Goal: Find specific page/section: Find specific page/section

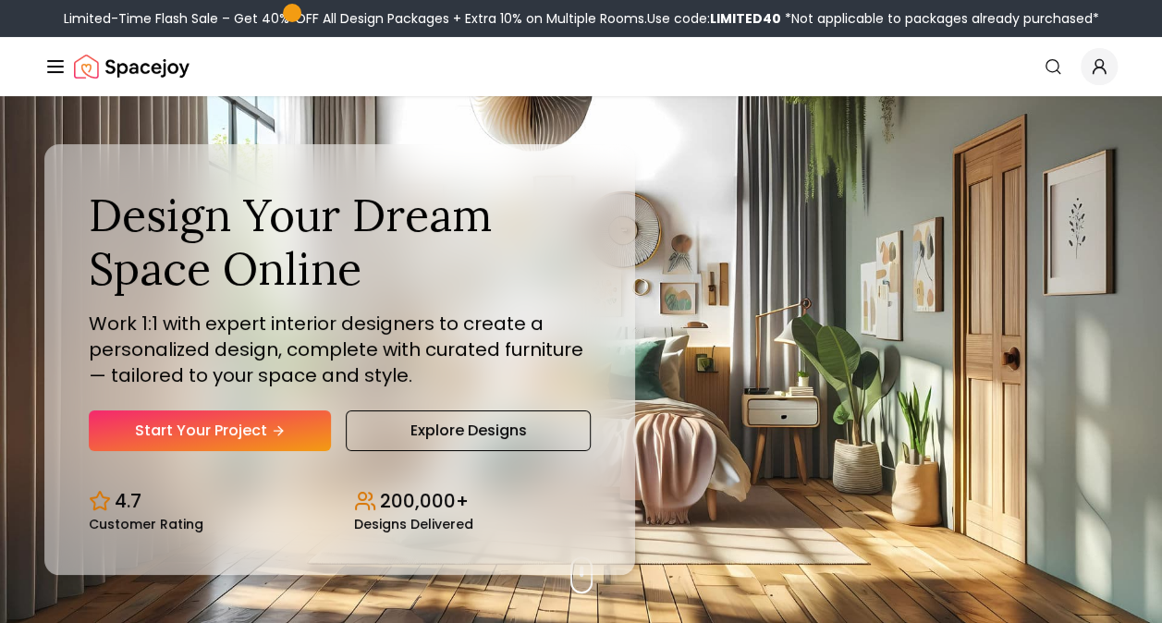
click at [1098, 68] on icon "Global" at bounding box center [1099, 66] width 18 height 18
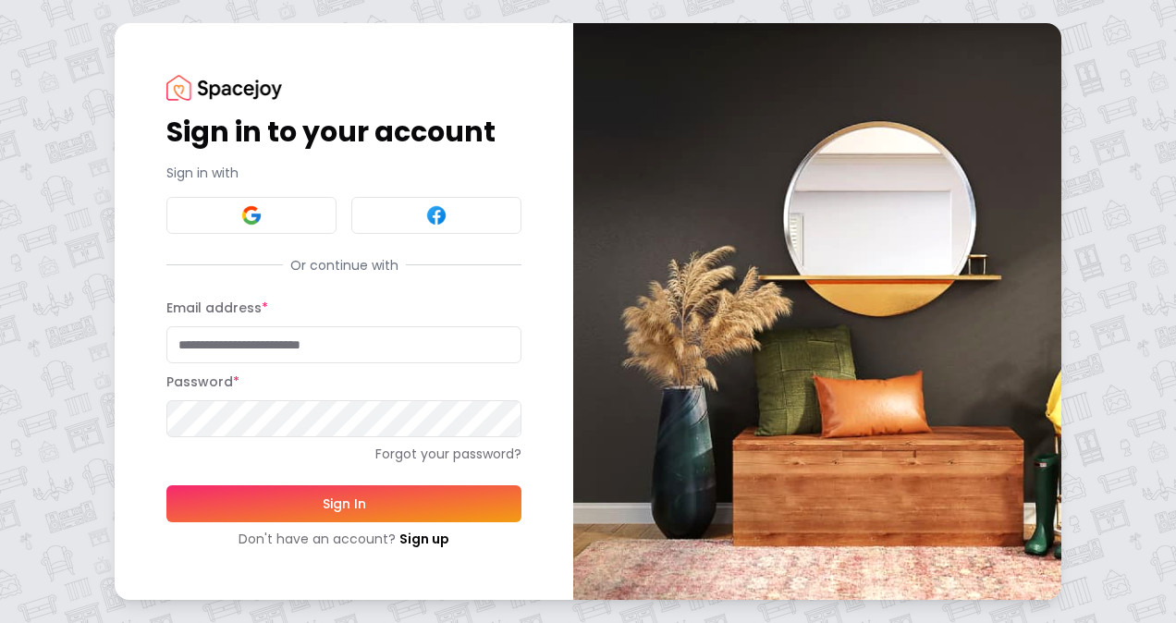
click at [276, 348] on input "Email address *" at bounding box center [343, 344] width 355 height 37
drag, startPoint x: 346, startPoint y: 336, endPoint x: 63, endPoint y: 347, distance: 283.1
click at [63, 347] on div "**********" at bounding box center [588, 311] width 1176 height 623
type input "**********"
click at [166, 485] on button "Sign In" at bounding box center [343, 503] width 355 height 37
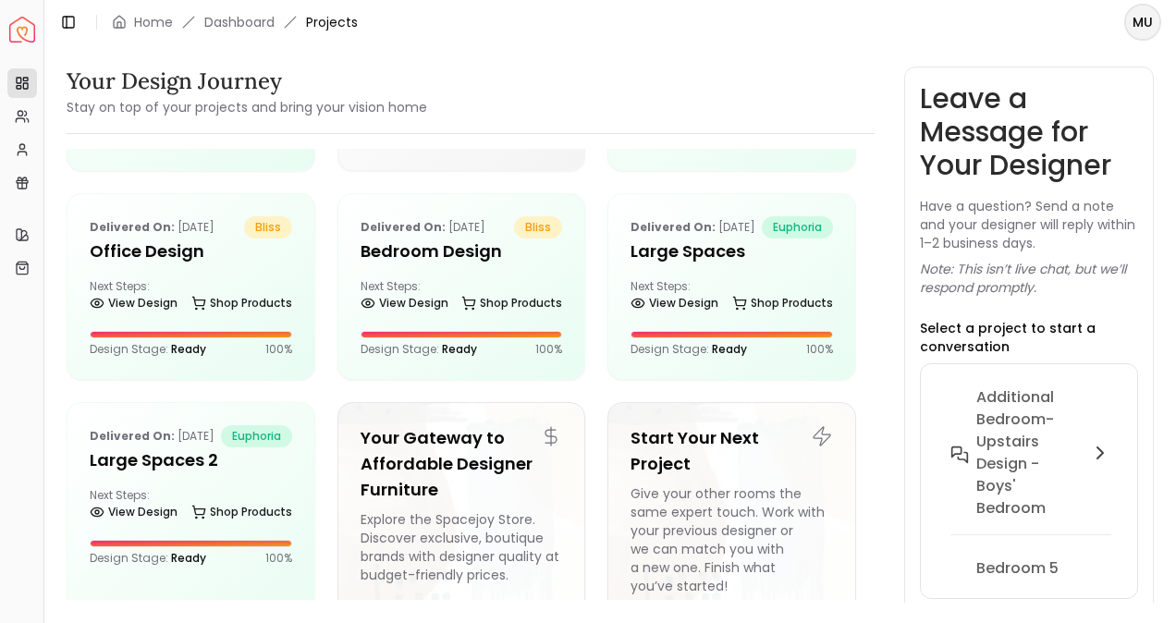
scroll to position [487, 0]
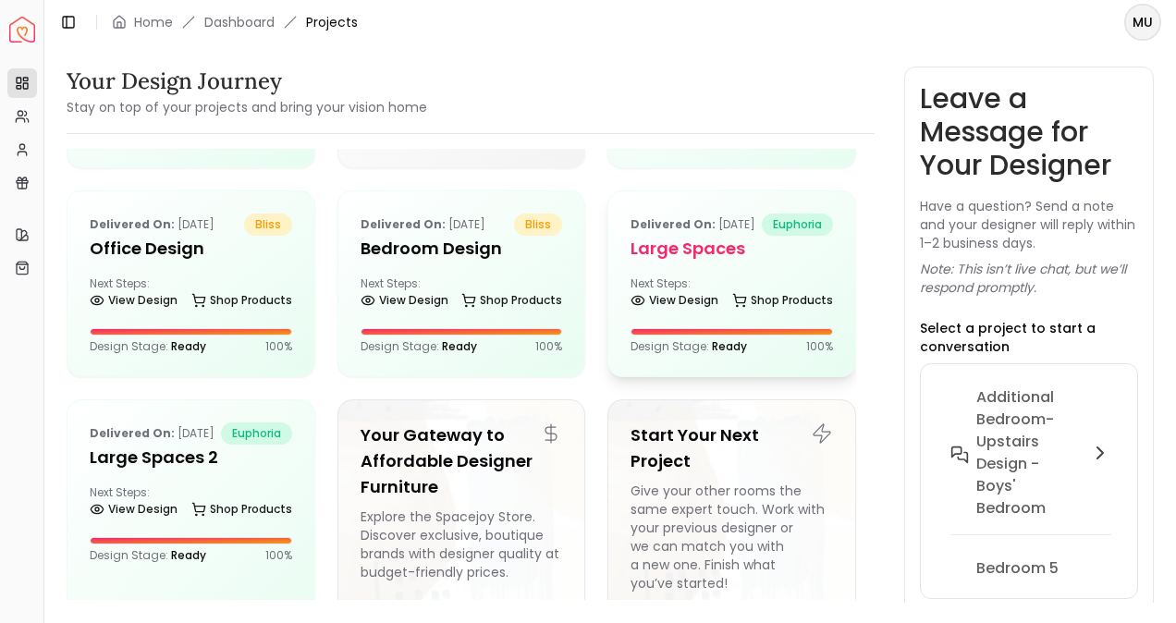
click at [734, 262] on h5 "Large Spaces" at bounding box center [732, 249] width 202 height 26
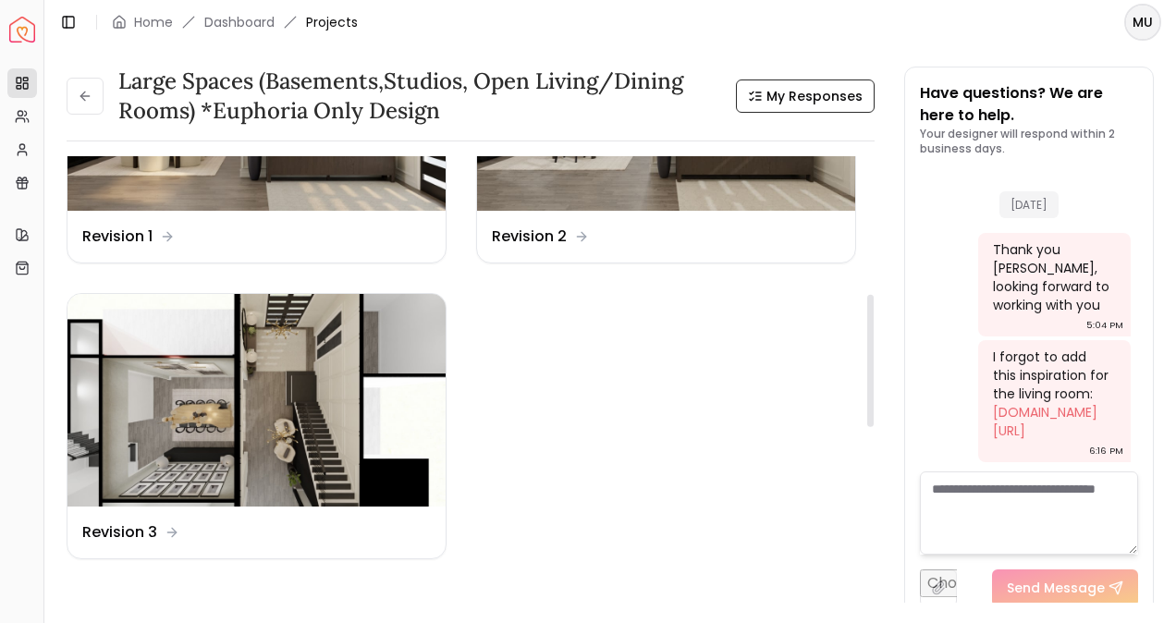
scroll to position [471, 0]
click at [265, 455] on img at bounding box center [256, 399] width 378 height 213
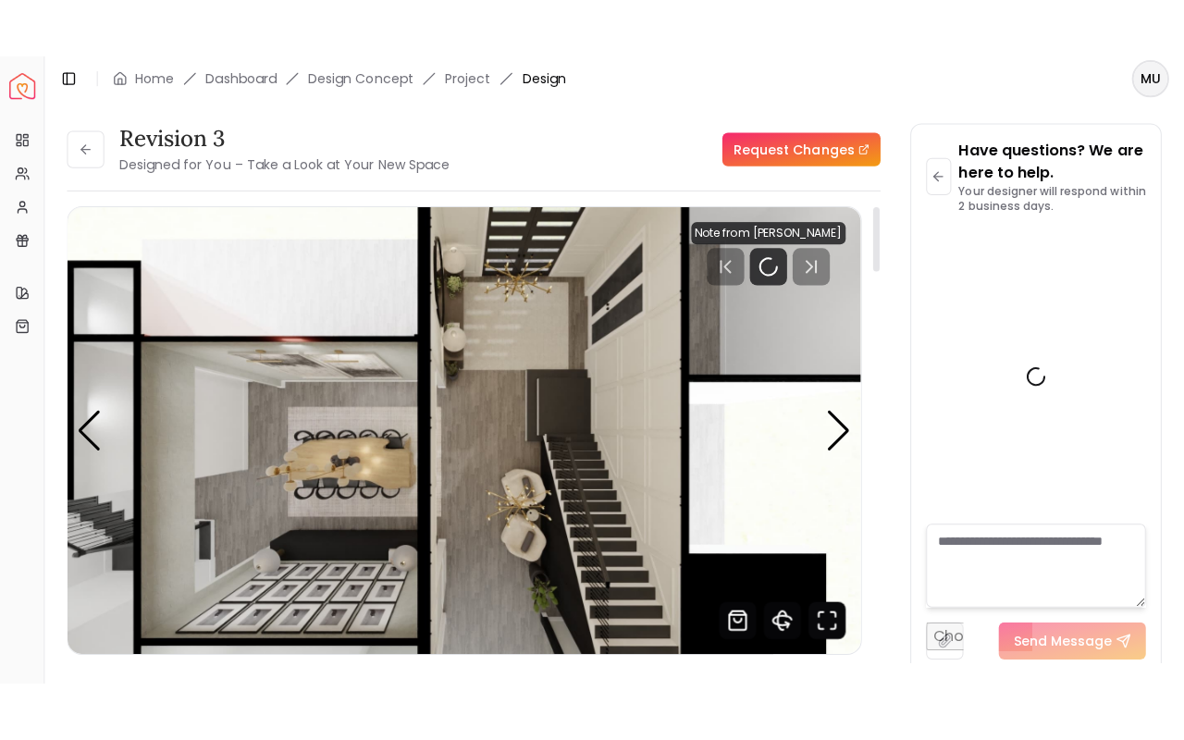
scroll to position [1370, 0]
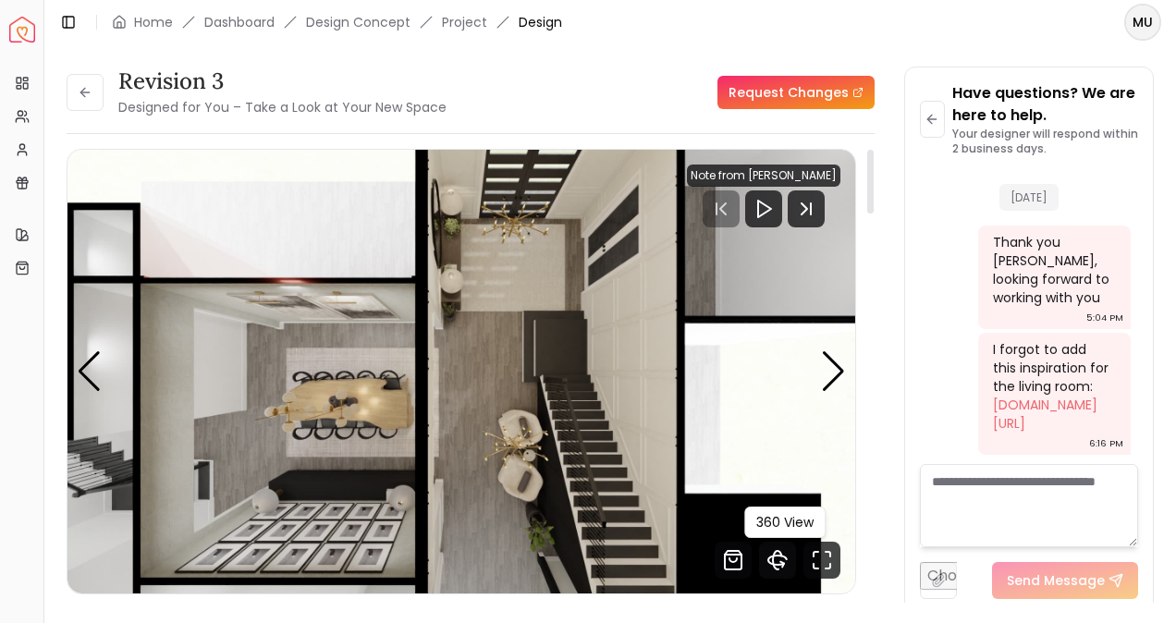
click at [782, 560] on icon "360 View" at bounding box center [777, 560] width 37 height 37
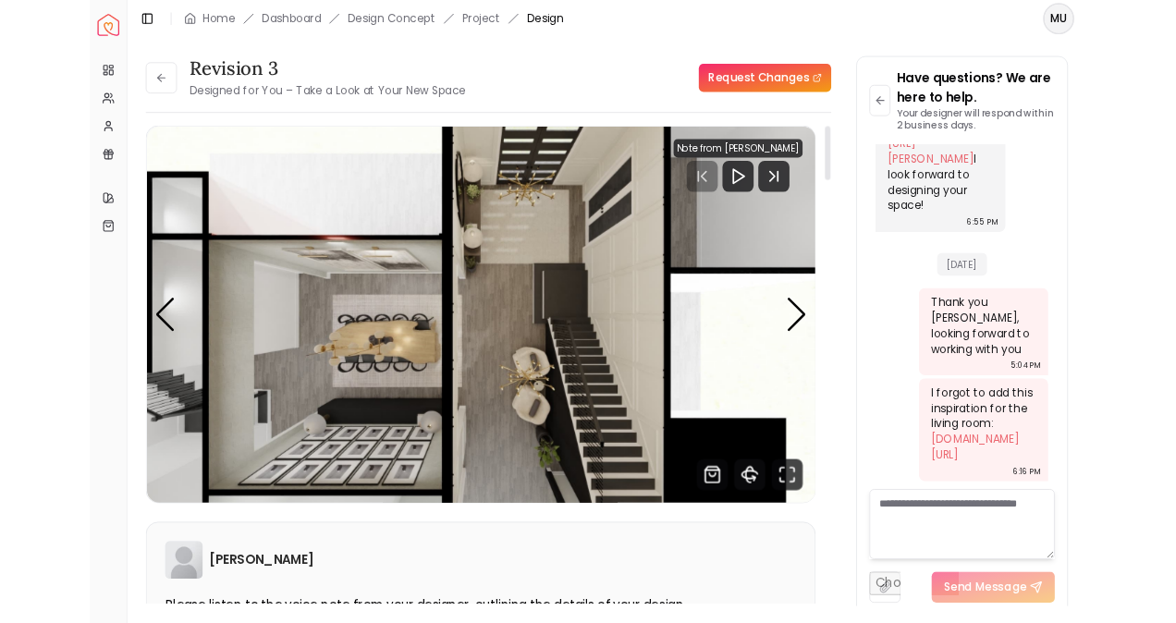
scroll to position [1235, 0]
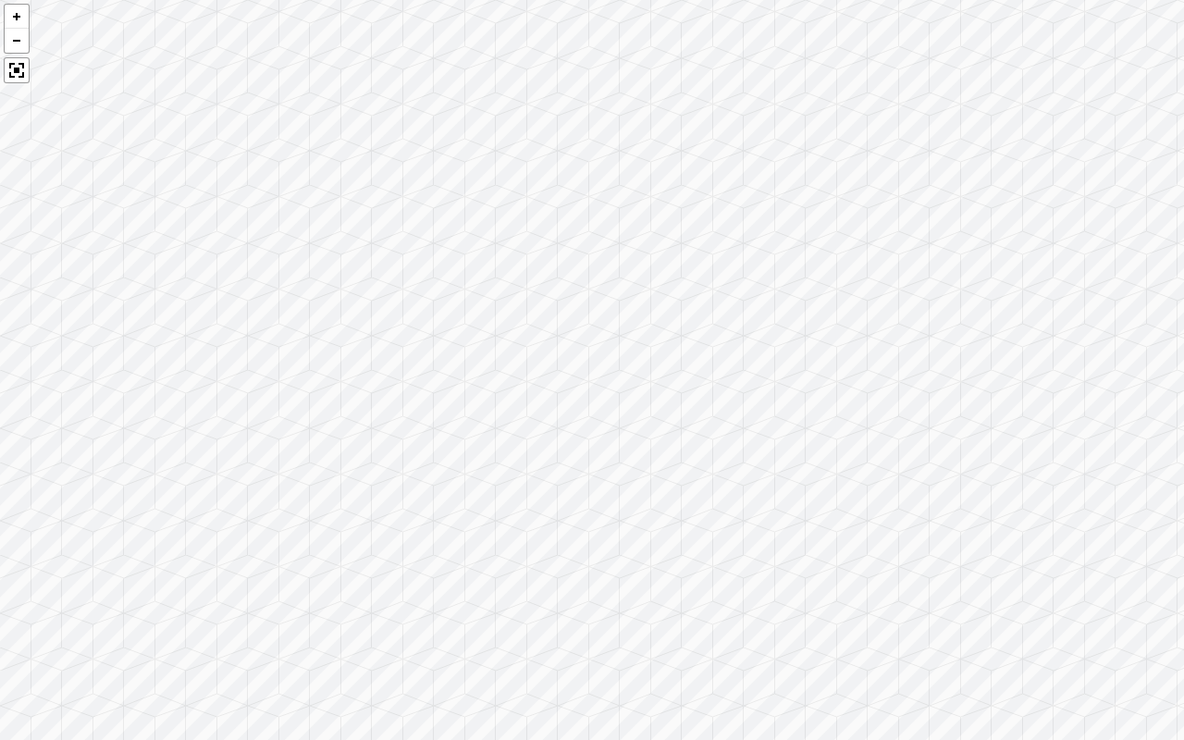
drag, startPoint x: 725, startPoint y: 385, endPoint x: 759, endPoint y: 666, distance: 283.2
click at [759, 622] on div at bounding box center [592, 370] width 1184 height 740
drag, startPoint x: 558, startPoint y: 460, endPoint x: 756, endPoint y: 724, distance: 329.5
click at [756, 622] on div at bounding box center [592, 370] width 1184 height 740
drag, startPoint x: 454, startPoint y: 435, endPoint x: 976, endPoint y: 563, distance: 538.0
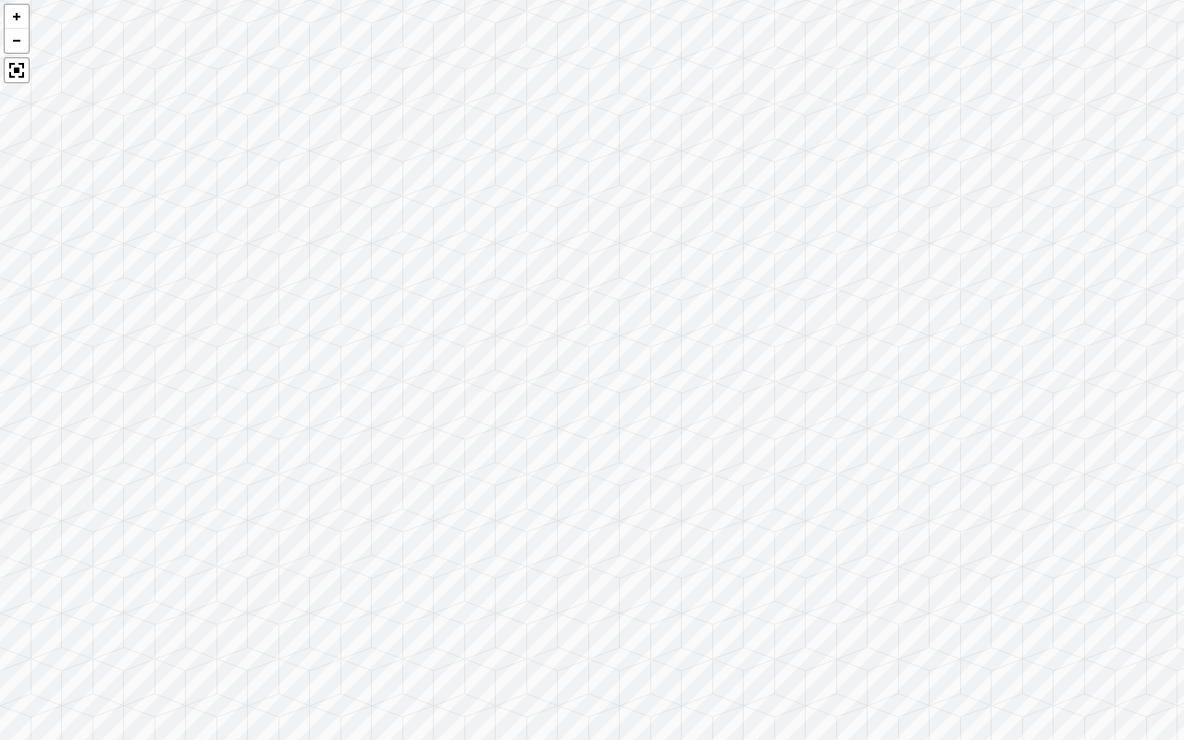
click at [976, 563] on div at bounding box center [592, 370] width 1184 height 740
drag, startPoint x: 458, startPoint y: 488, endPoint x: 864, endPoint y: 523, distance: 407.4
click at [923, 540] on div at bounding box center [592, 370] width 1184 height 740
drag, startPoint x: 484, startPoint y: 512, endPoint x: 717, endPoint y: 585, distance: 245.1
click at [717, 585] on div at bounding box center [592, 370] width 1184 height 740
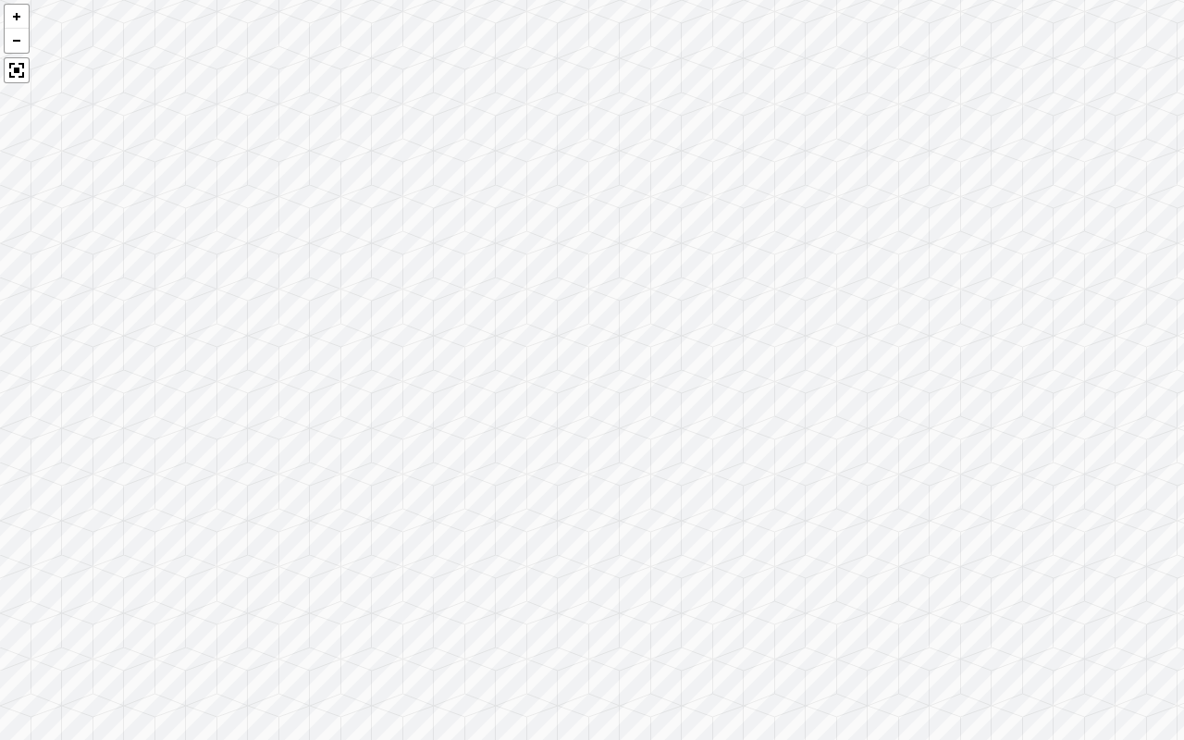
drag, startPoint x: 533, startPoint y: 560, endPoint x: 931, endPoint y: 448, distance: 414.2
click at [931, 448] on div at bounding box center [592, 370] width 1184 height 740
drag, startPoint x: 1019, startPoint y: 296, endPoint x: 803, endPoint y: 520, distance: 311.3
click at [803, 520] on div at bounding box center [592, 370] width 1184 height 740
drag, startPoint x: 762, startPoint y: 321, endPoint x: 482, endPoint y: 318, distance: 280.2
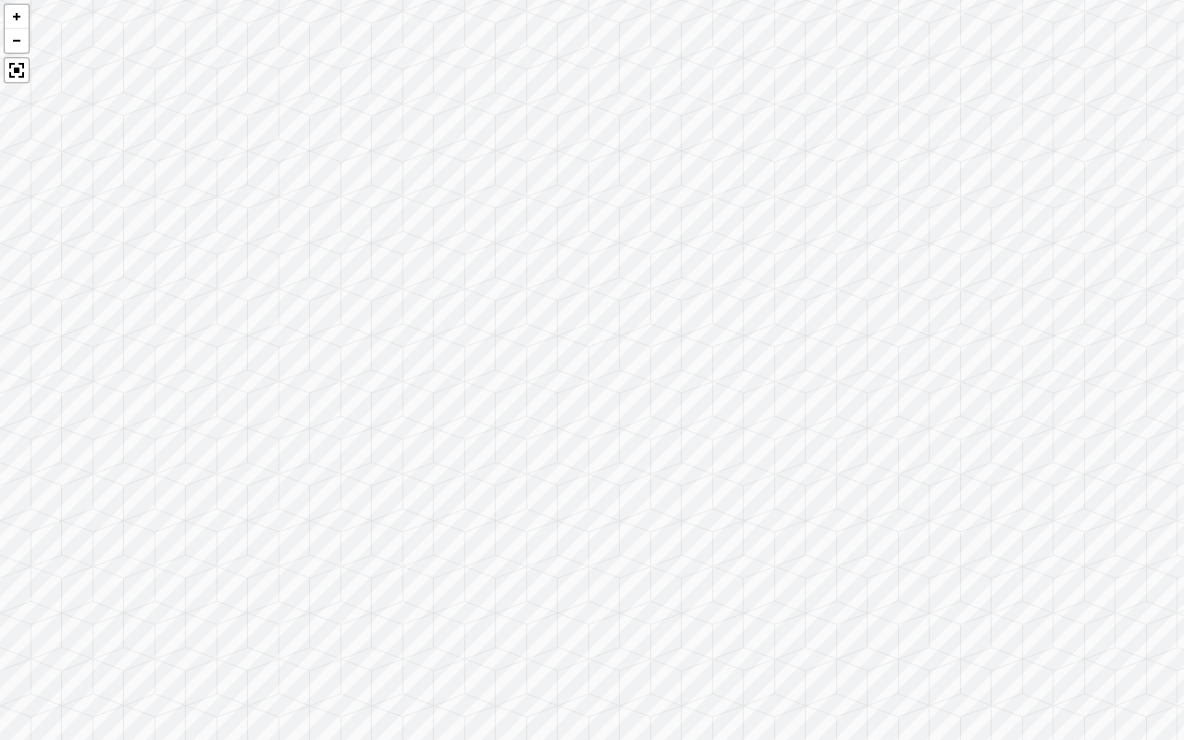
click at [482, 318] on div at bounding box center [592, 370] width 1184 height 740
drag, startPoint x: 451, startPoint y: 314, endPoint x: 214, endPoint y: 383, distance: 247.3
click at [214, 383] on div at bounding box center [592, 370] width 1184 height 740
drag, startPoint x: 528, startPoint y: 429, endPoint x: 92, endPoint y: 163, distance: 511.2
click at [92, 163] on div at bounding box center [592, 370] width 1184 height 740
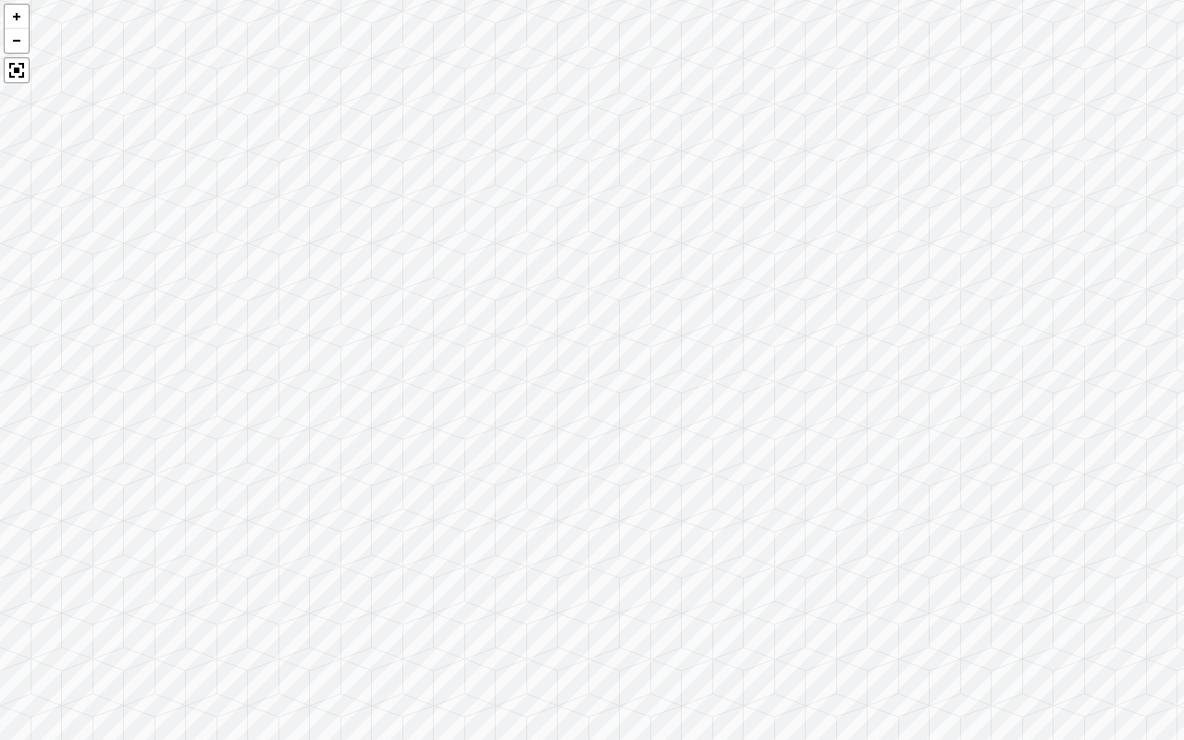
drag, startPoint x: 651, startPoint y: 338, endPoint x: 0, endPoint y: 475, distance: 665.2
click at [0, 475] on div at bounding box center [592, 370] width 1184 height 740
drag, startPoint x: 640, startPoint y: 287, endPoint x: 246, endPoint y: 584, distance: 493.7
click at [246, 584] on div at bounding box center [592, 370] width 1184 height 740
drag, startPoint x: 736, startPoint y: 294, endPoint x: 0, endPoint y: 640, distance: 813.2
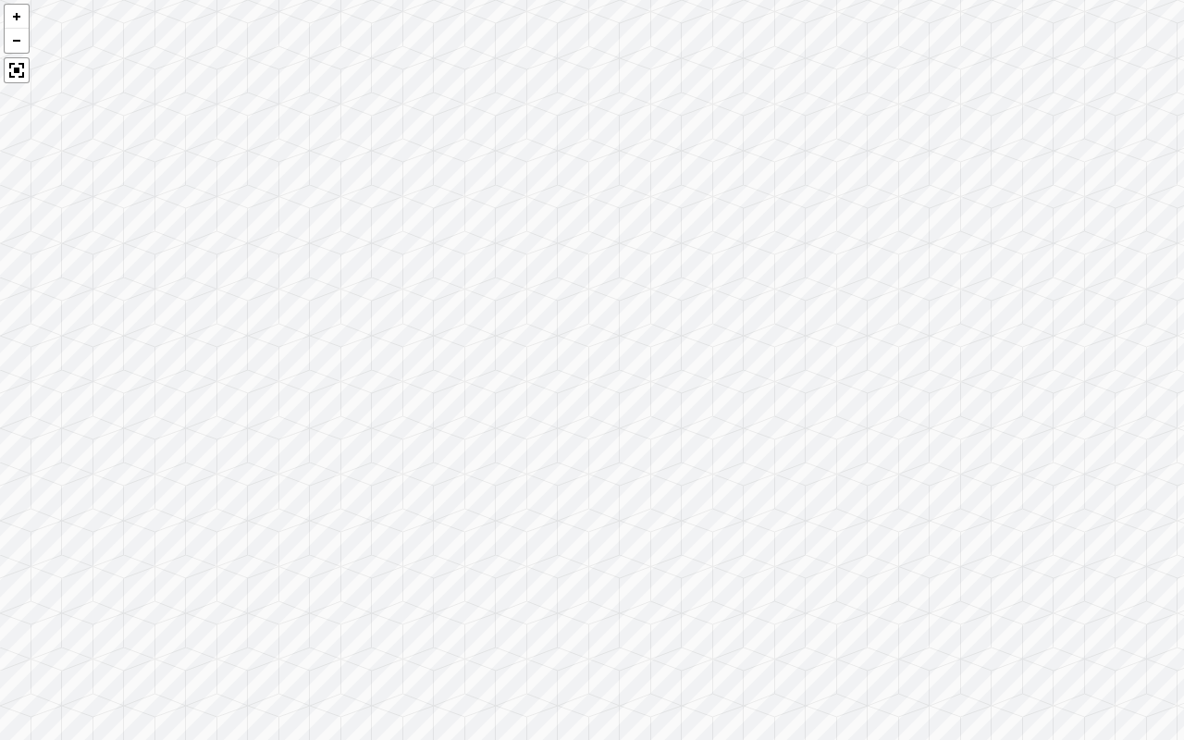
click at [0, 622] on div at bounding box center [592, 370] width 1184 height 740
drag, startPoint x: 460, startPoint y: 532, endPoint x: 109, endPoint y: 394, distance: 376.5
click at [109, 394] on div at bounding box center [592, 370] width 1184 height 740
drag, startPoint x: 901, startPoint y: 464, endPoint x: 1183, endPoint y: 352, distance: 303.4
click at [1175, 352] on div at bounding box center [592, 370] width 1184 height 740
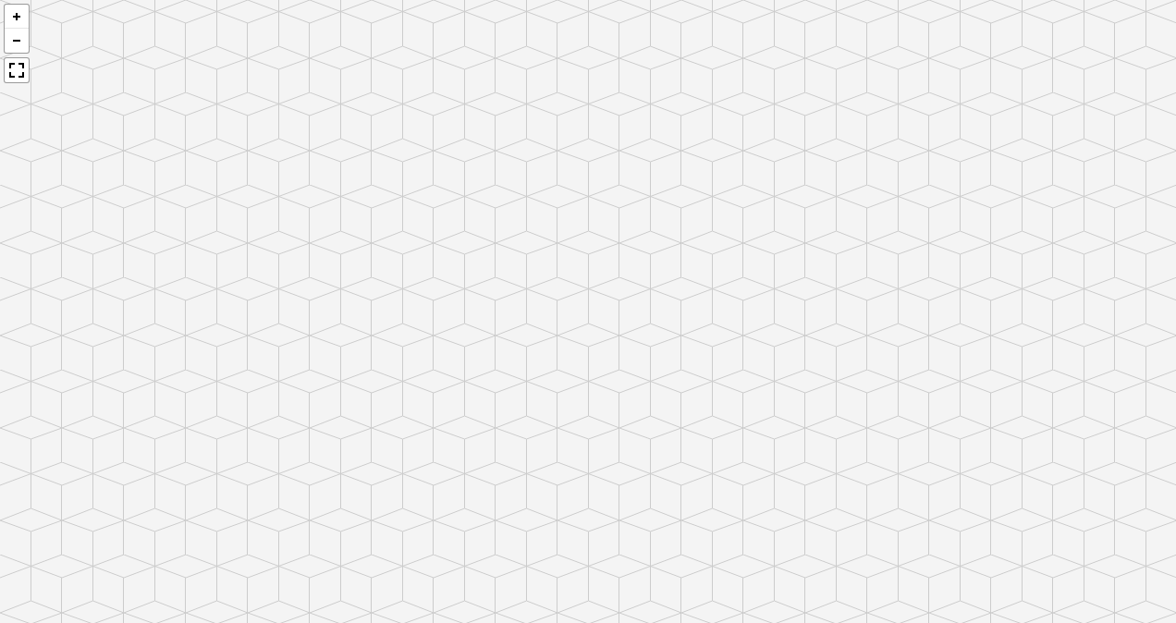
scroll to position [1370, 0]
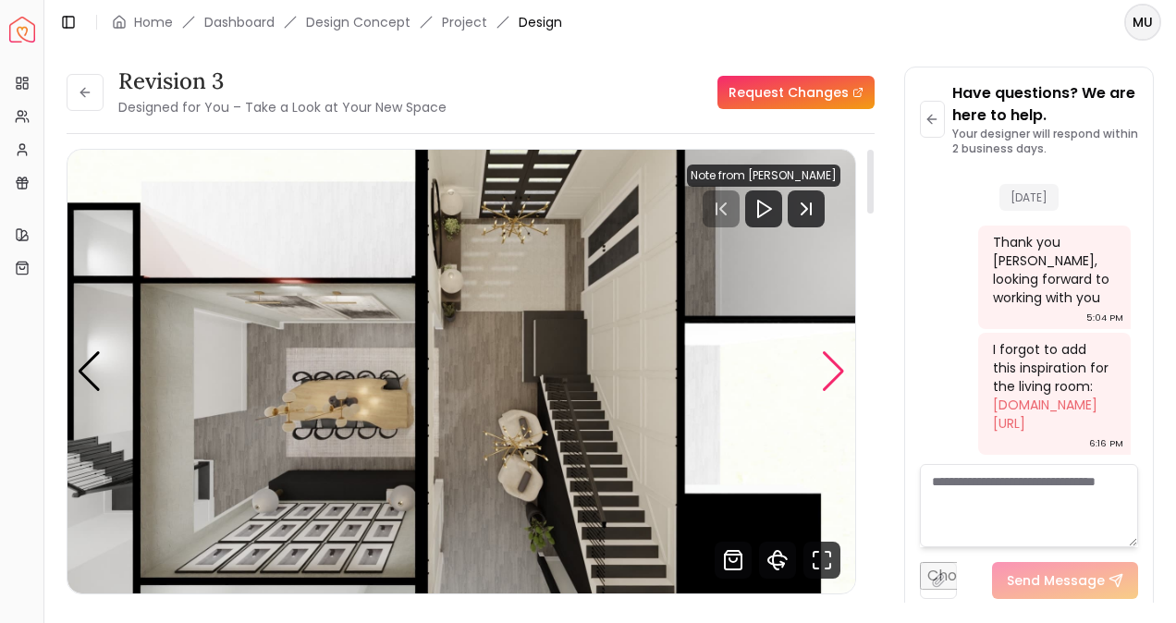
click at [836, 357] on div "Next slide" at bounding box center [833, 371] width 25 height 41
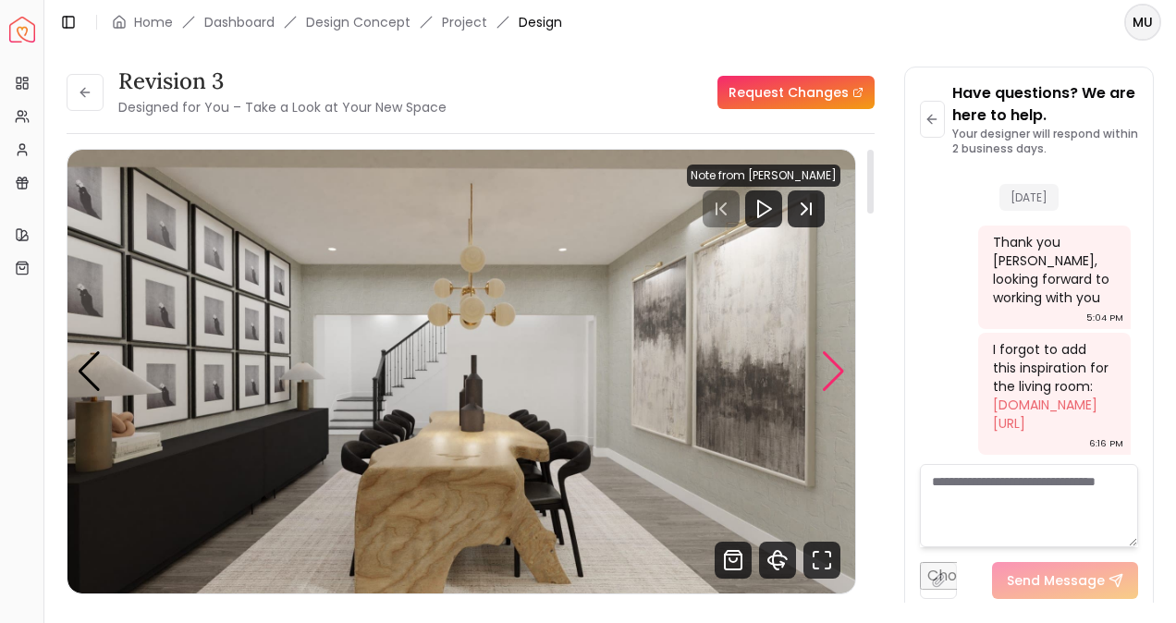
click at [836, 357] on div "Next slide" at bounding box center [833, 371] width 25 height 41
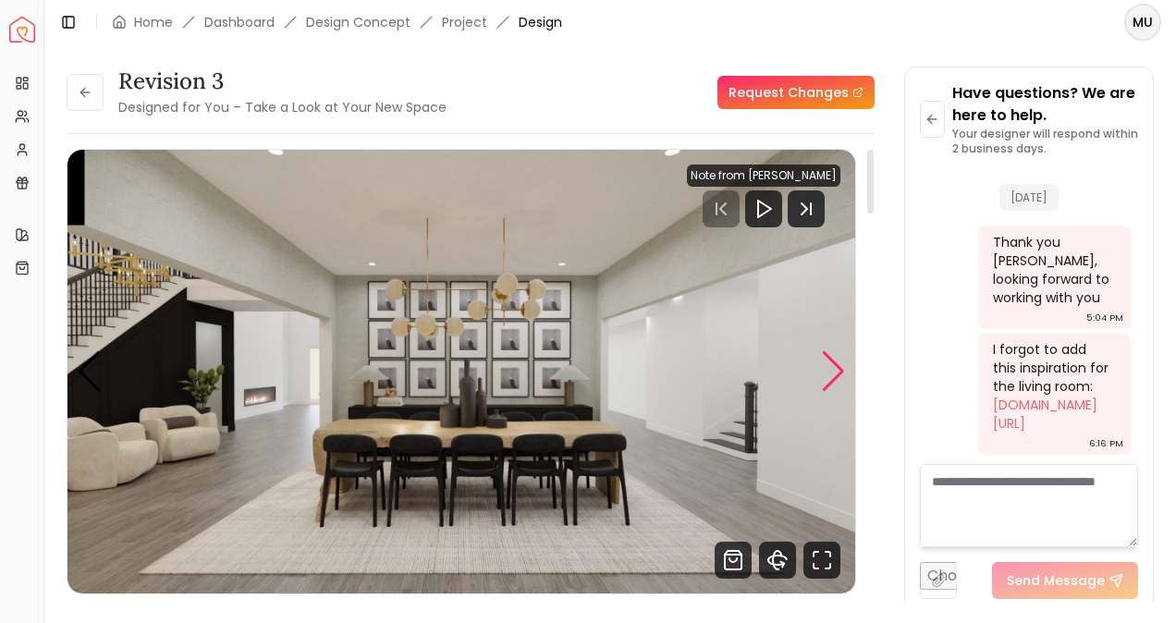
click at [836, 357] on div "Next slide" at bounding box center [833, 371] width 25 height 41
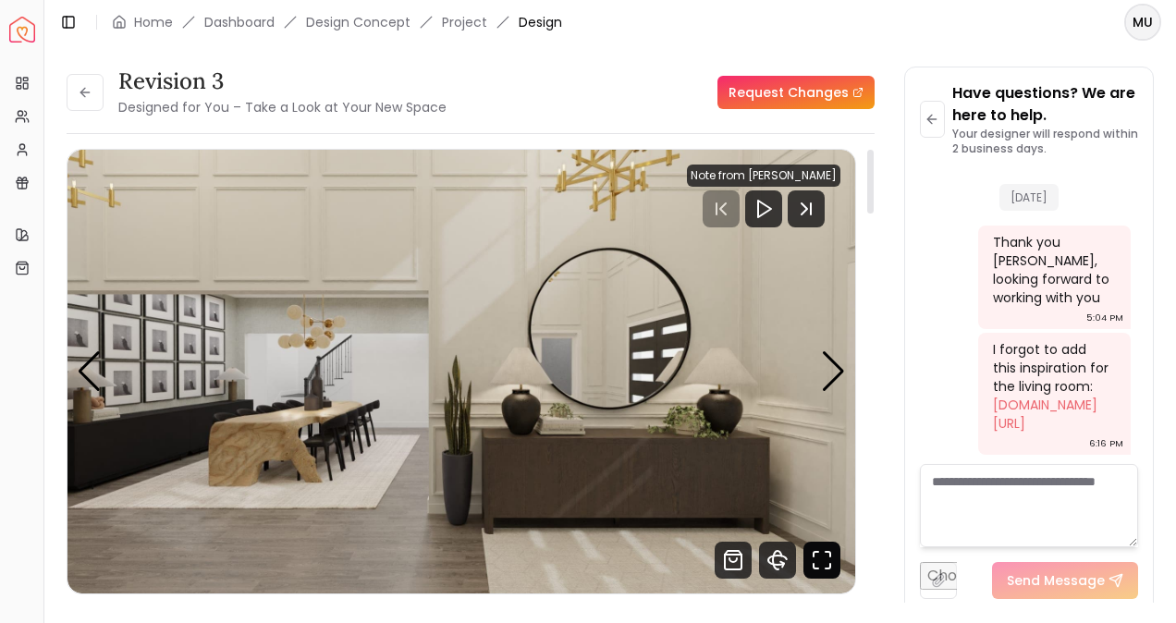
click at [813, 561] on icon "Fullscreen" at bounding box center [821, 560] width 37 height 37
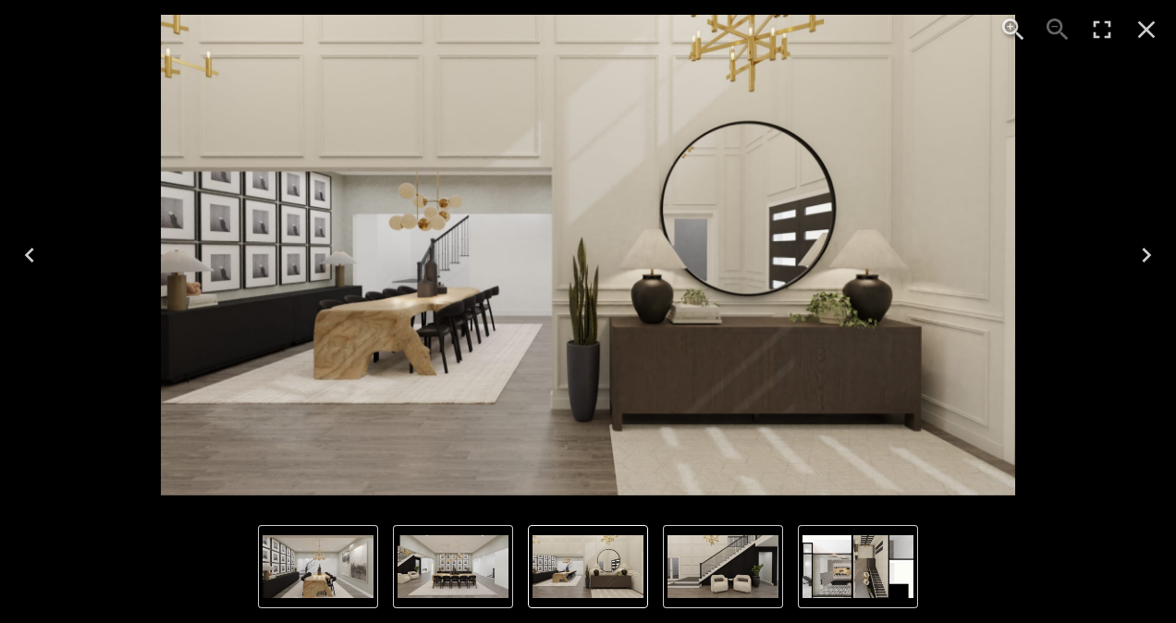
drag, startPoint x: 743, startPoint y: 187, endPoint x: 736, endPoint y: 322, distance: 135.2
click at [736, 322] on img "4 of 5" at bounding box center [588, 255] width 854 height 481
click at [1151, 261] on icon "Next" at bounding box center [1147, 255] width 30 height 30
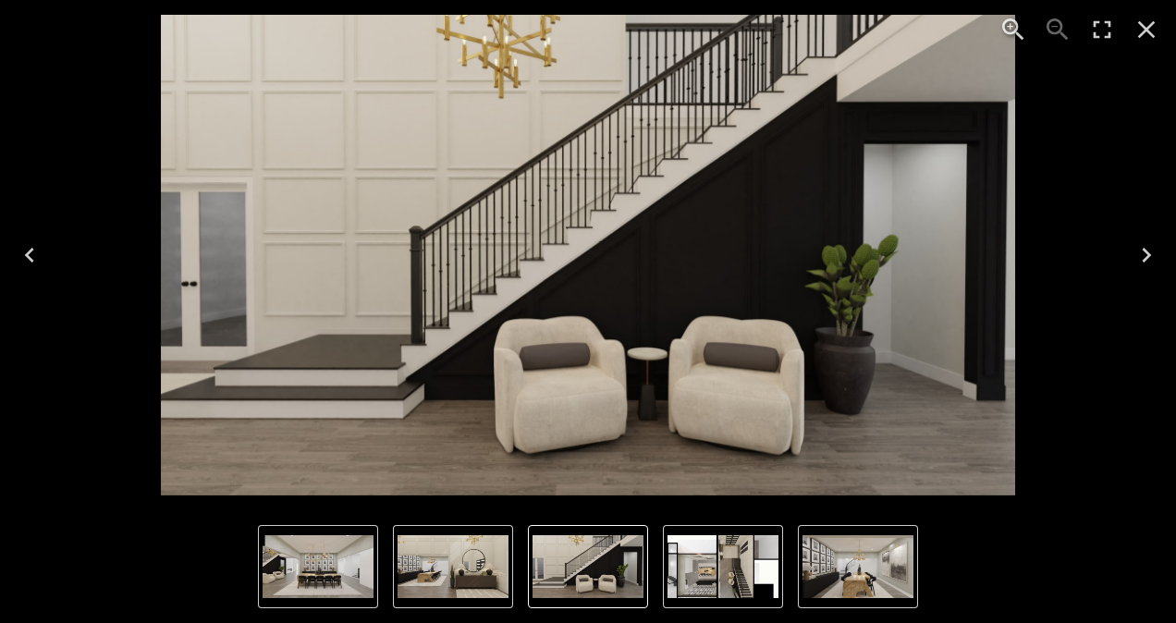
click at [1151, 264] on icon "Next" at bounding box center [1147, 255] width 30 height 30
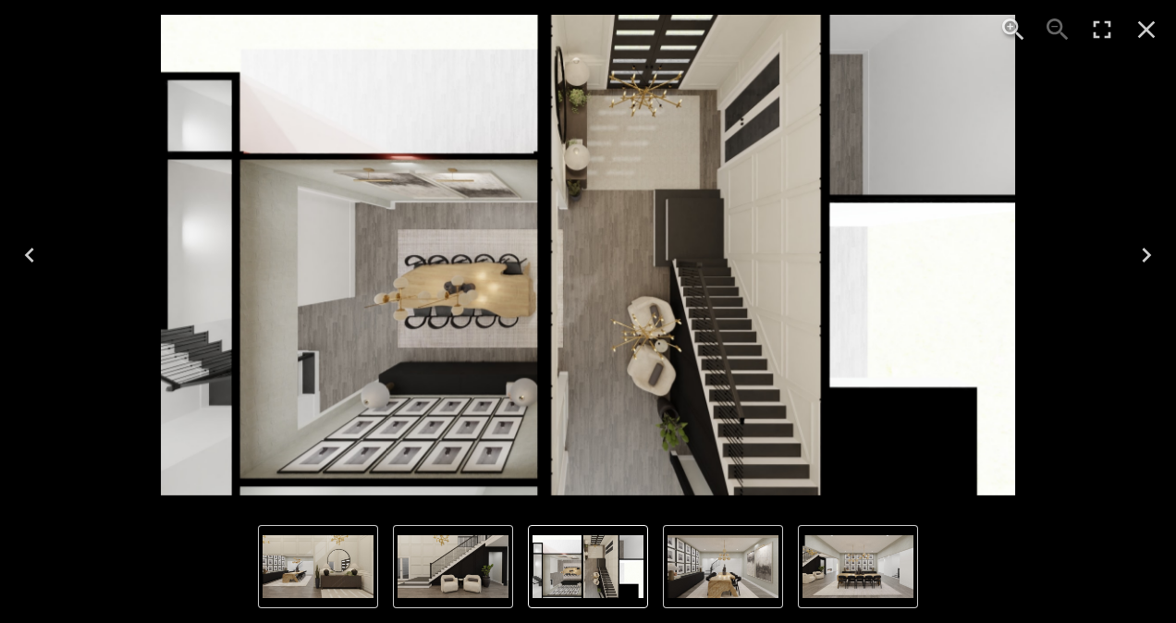
click at [1158, 259] on icon "Next" at bounding box center [1147, 255] width 30 height 30
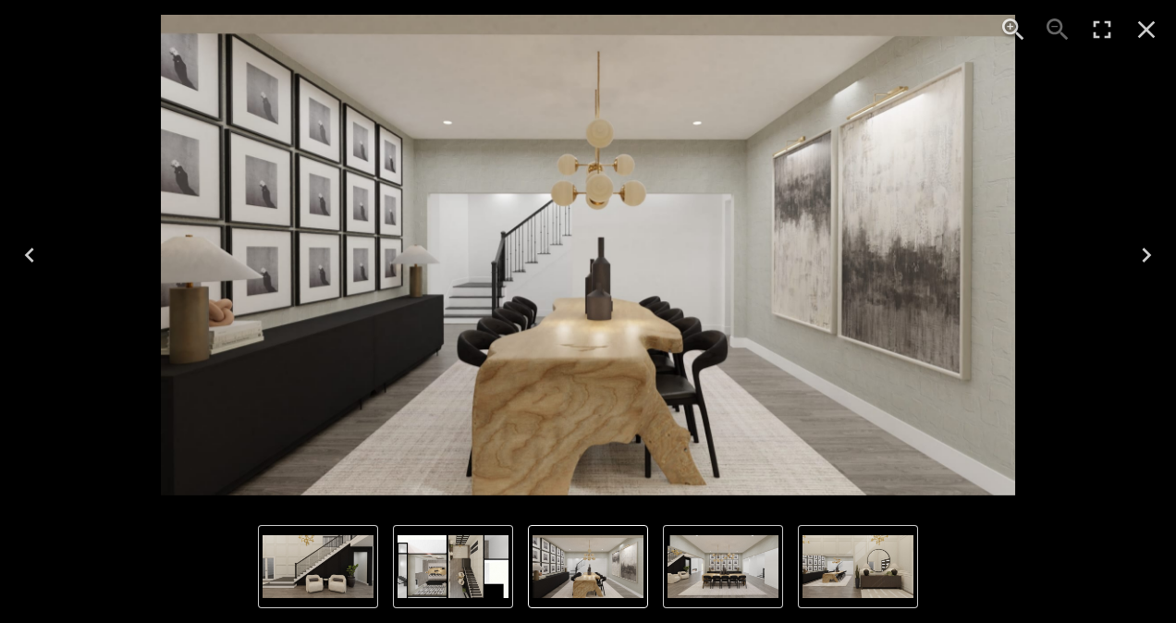
click at [1157, 259] on icon "Next" at bounding box center [1147, 255] width 30 height 30
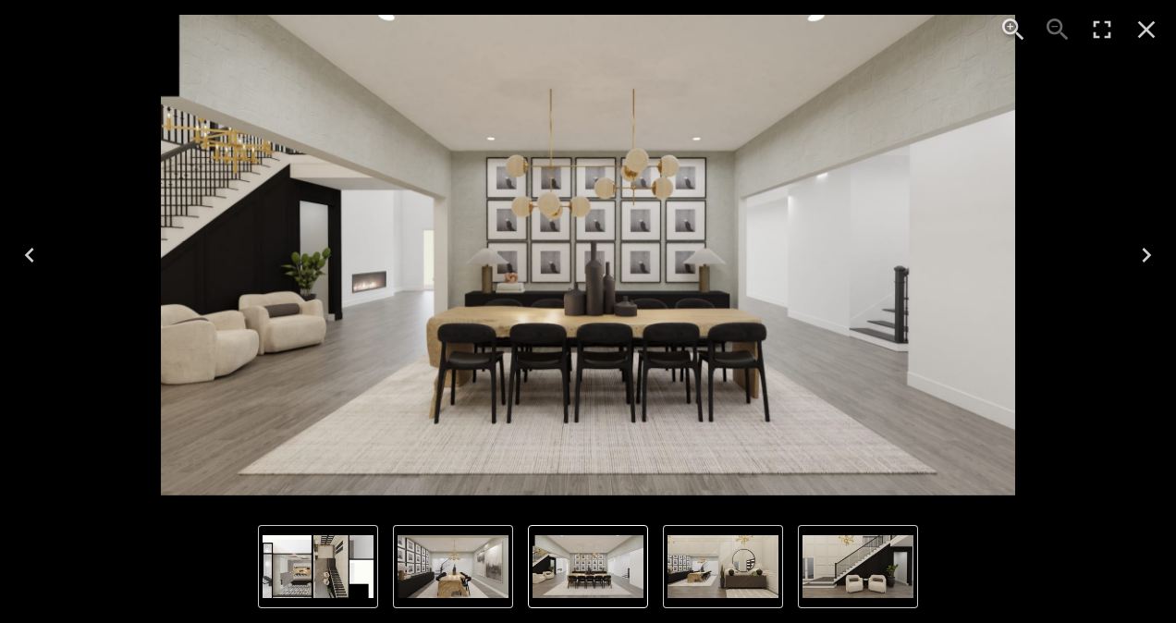
click at [1157, 259] on icon "Next" at bounding box center [1147, 255] width 30 height 30
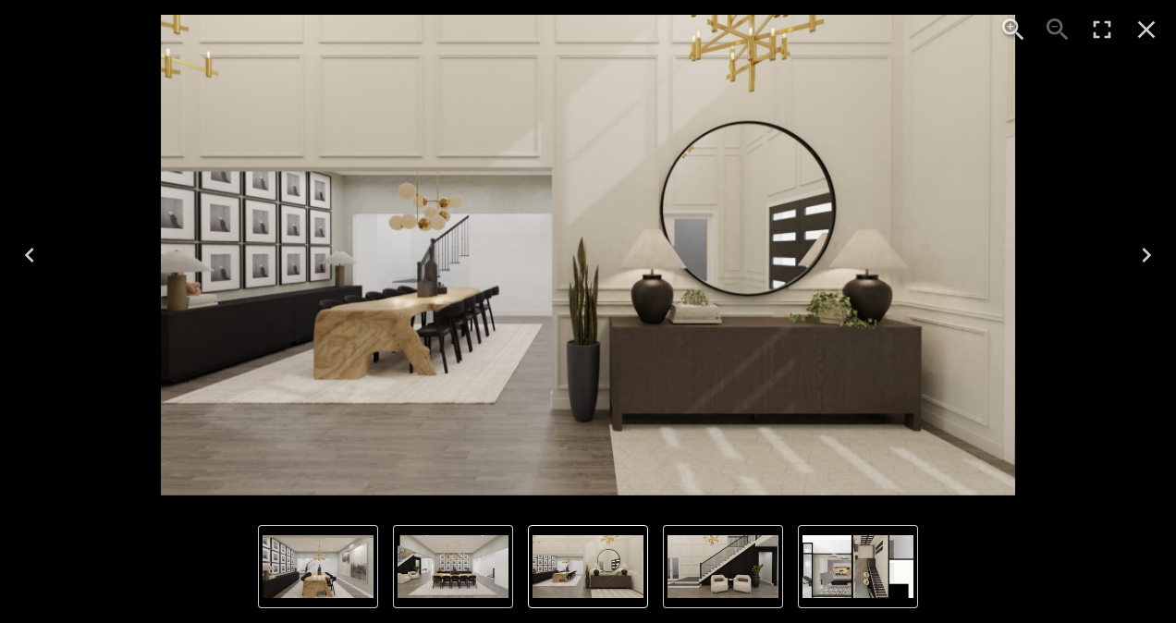
click at [1157, 259] on icon "Next" at bounding box center [1147, 255] width 30 height 30
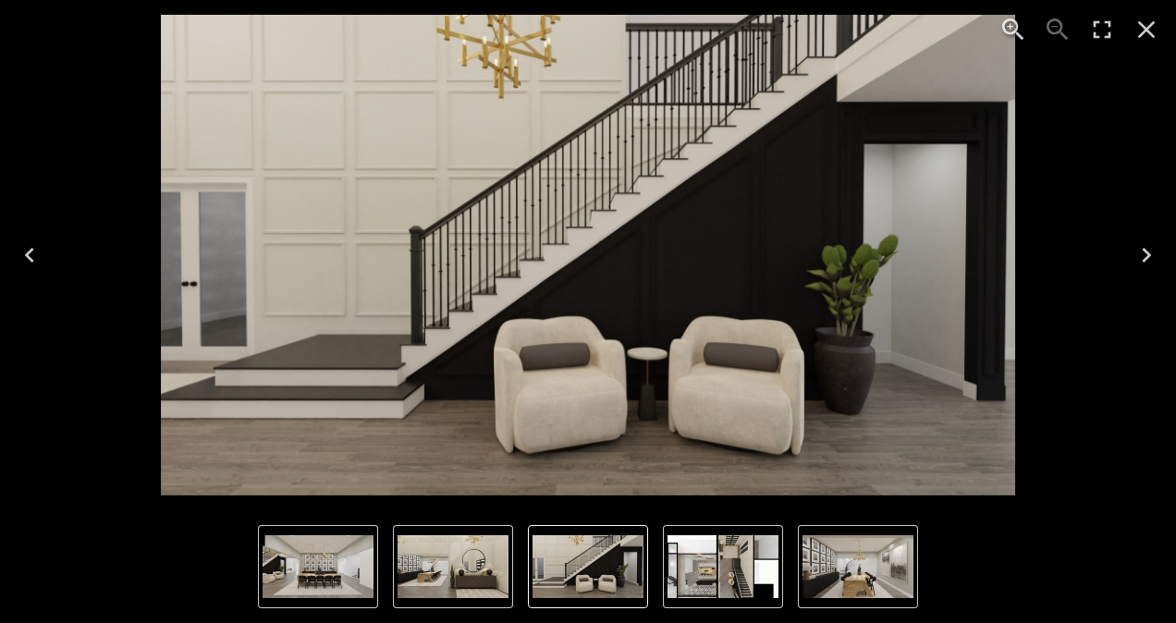
click at [1147, 29] on icon "Close" at bounding box center [1147, 30] width 18 height 18
